Goal: Find specific page/section

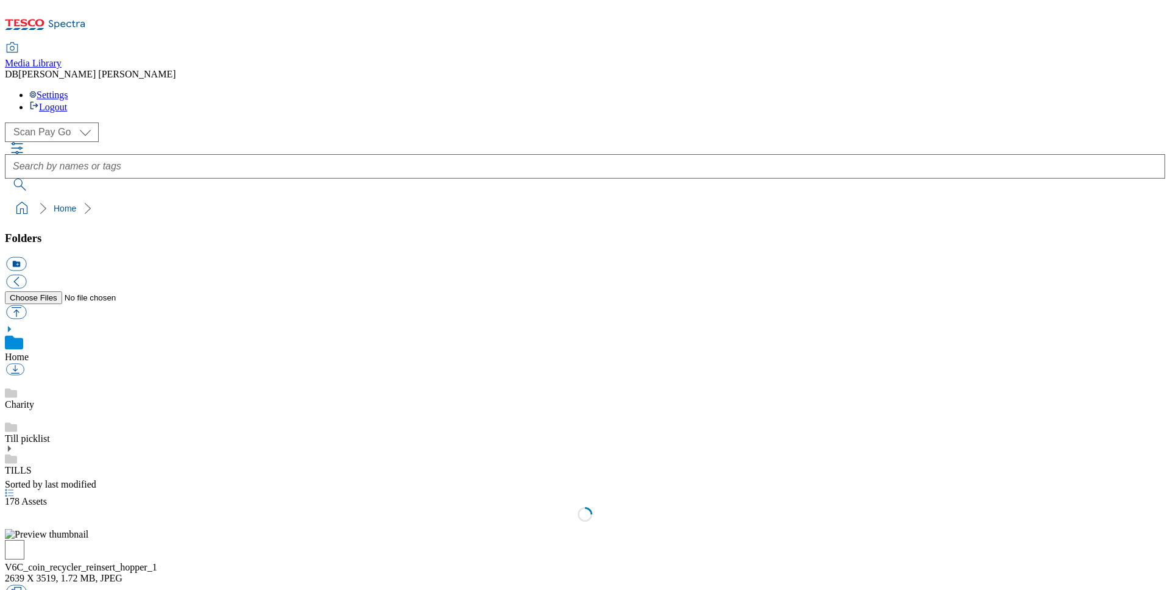
click at [34, 399] on link "Charity" at bounding box center [19, 404] width 29 height 10
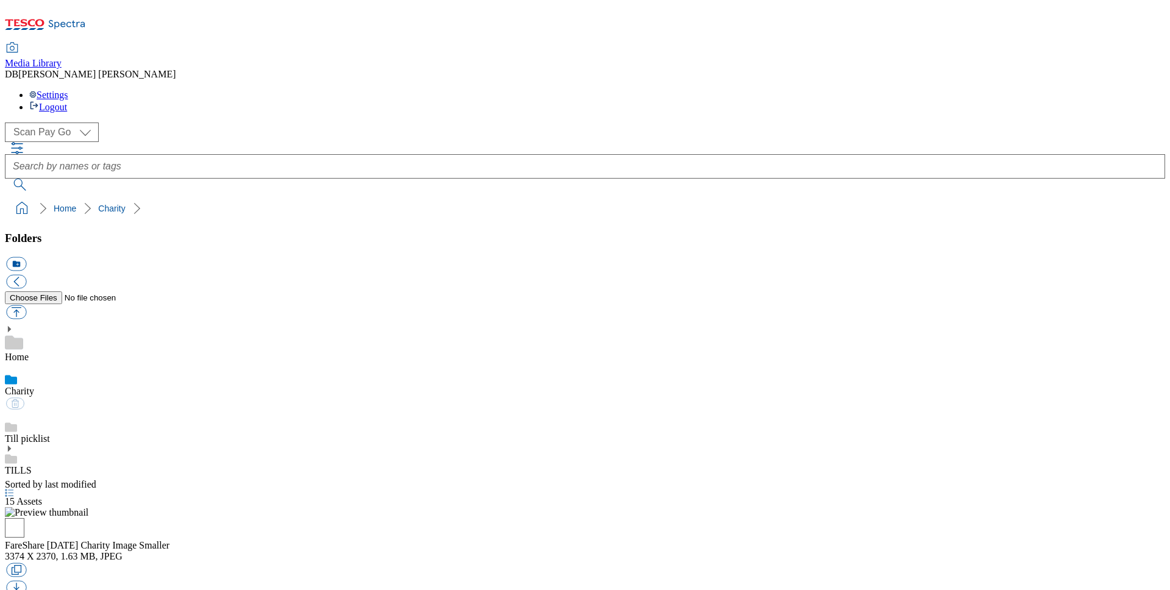
click at [50, 433] on link "Till picklist" at bounding box center [27, 438] width 45 height 10
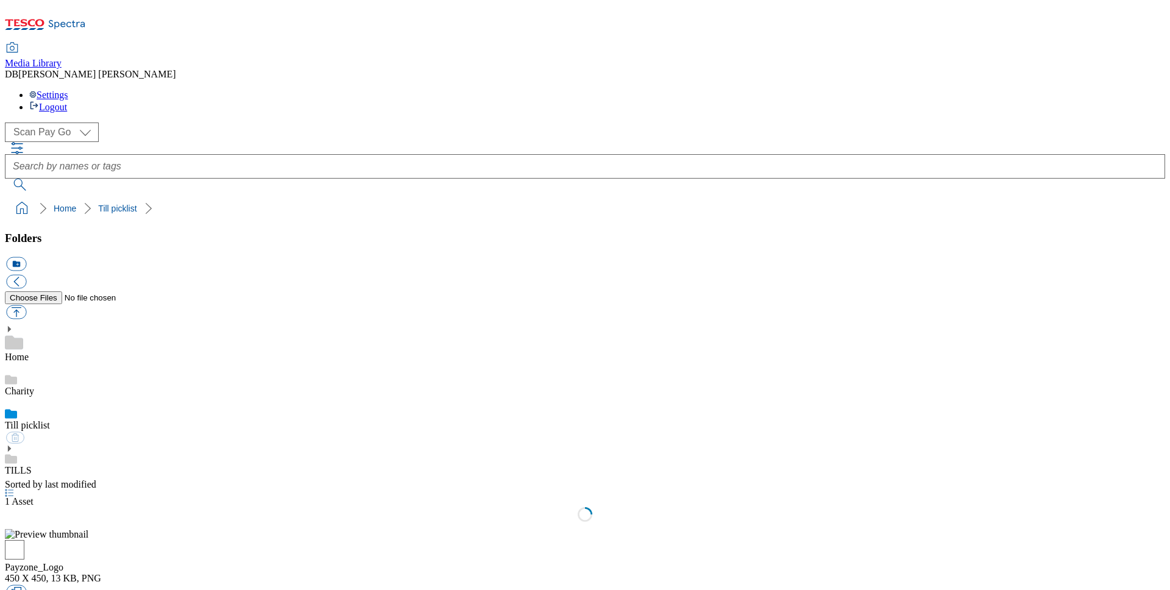
click at [13, 444] on icon at bounding box center [9, 448] width 9 height 9
click at [59, 568] on link "V6C-CR5000" at bounding box center [32, 573] width 54 height 10
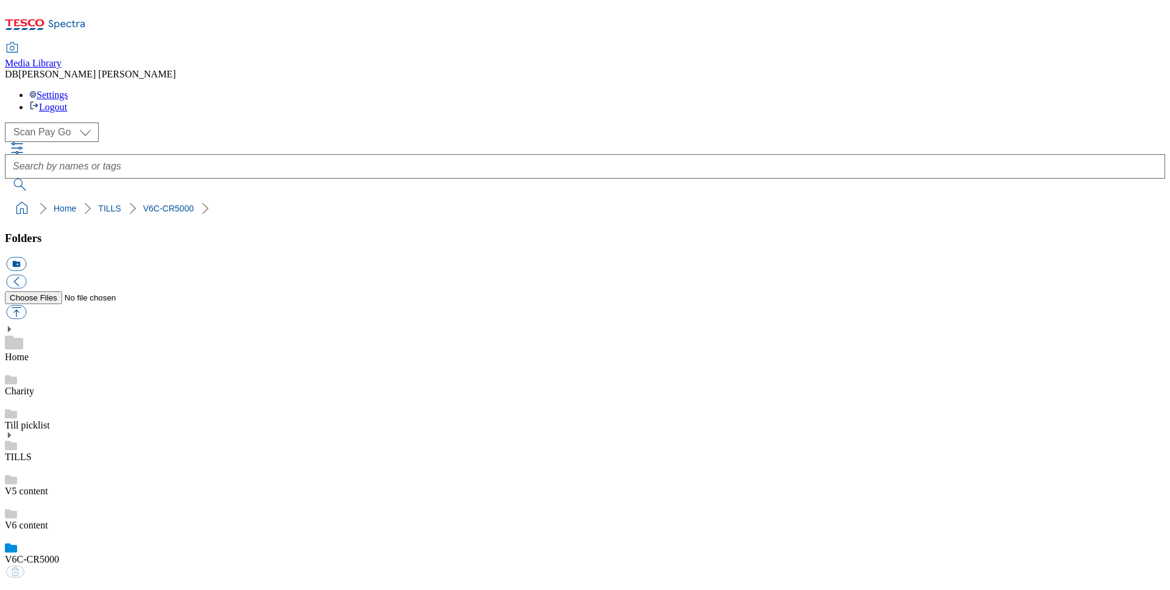
scroll to position [91, 0]
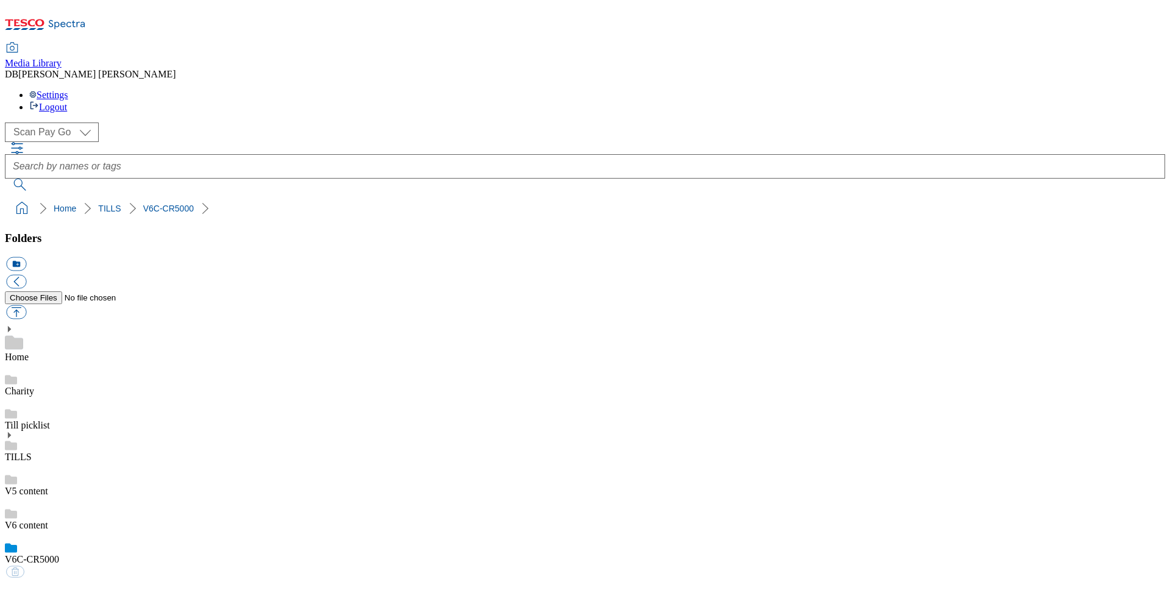
drag, startPoint x: 1040, startPoint y: 199, endPoint x: 1053, endPoint y: 199, distance: 13.4
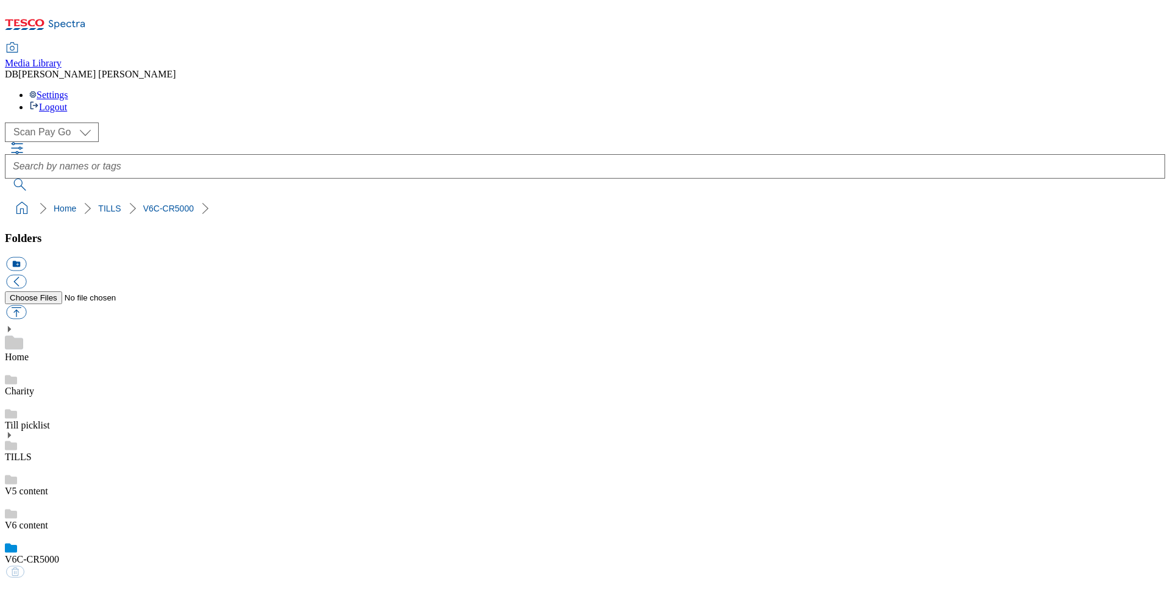
scroll to position [185, 0]
